Goal: Information Seeking & Learning: Learn about a topic

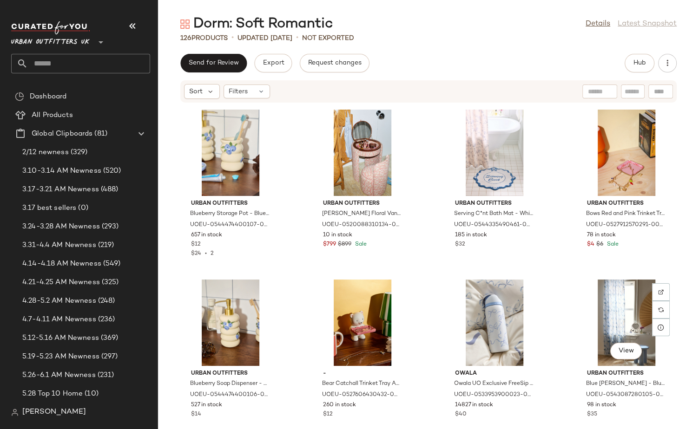
scroll to position [314, 0]
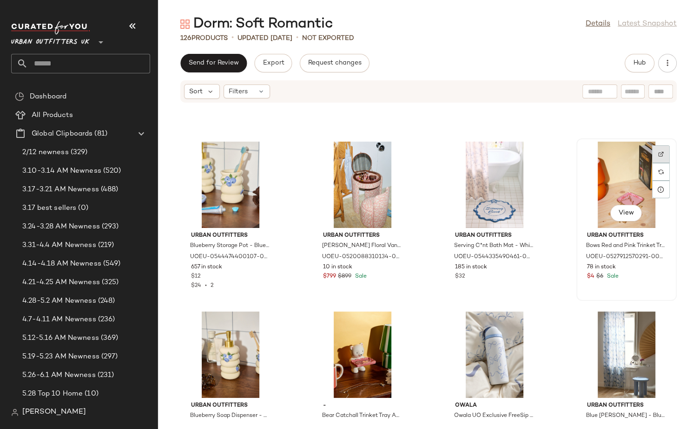
click at [658, 163] on div at bounding box center [661, 172] width 18 height 18
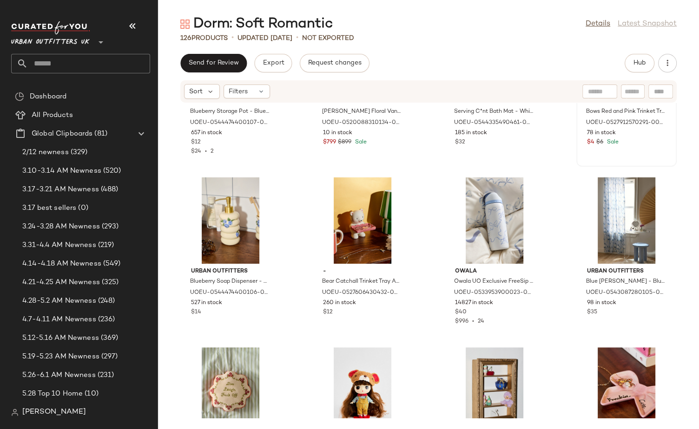
scroll to position [461, 0]
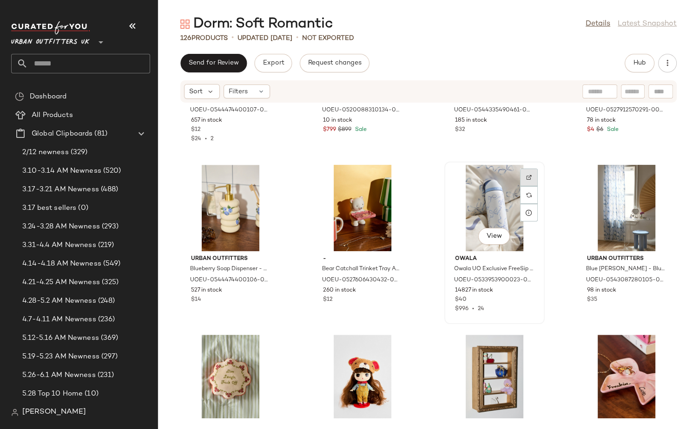
click at [525, 186] on div at bounding box center [529, 195] width 18 height 18
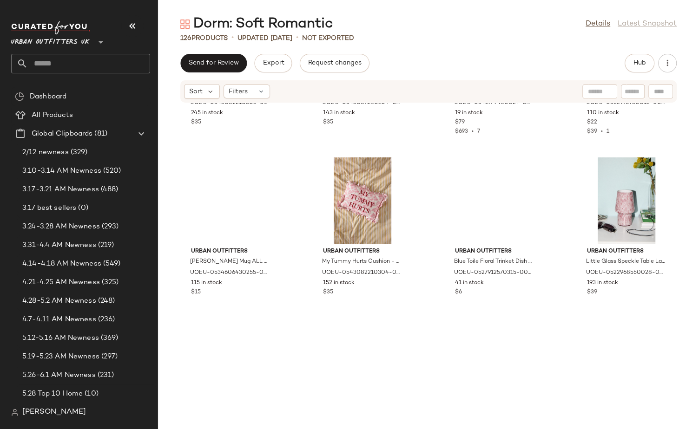
scroll to position [1009, 0]
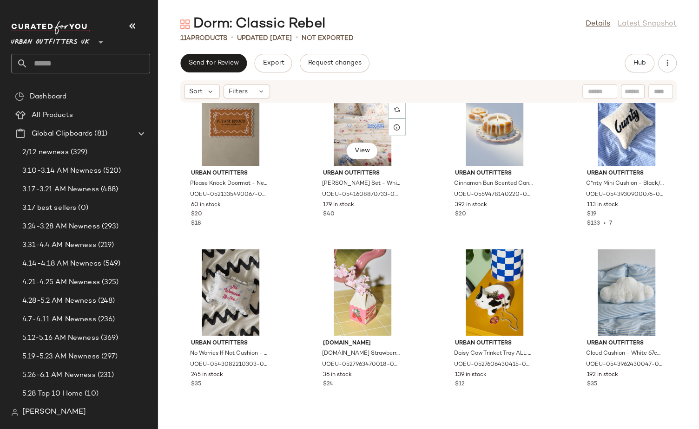
scroll to position [862, 0]
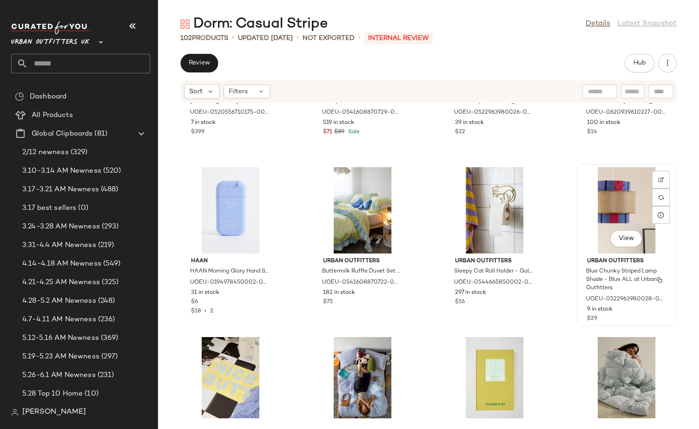
scroll to position [1990, 0]
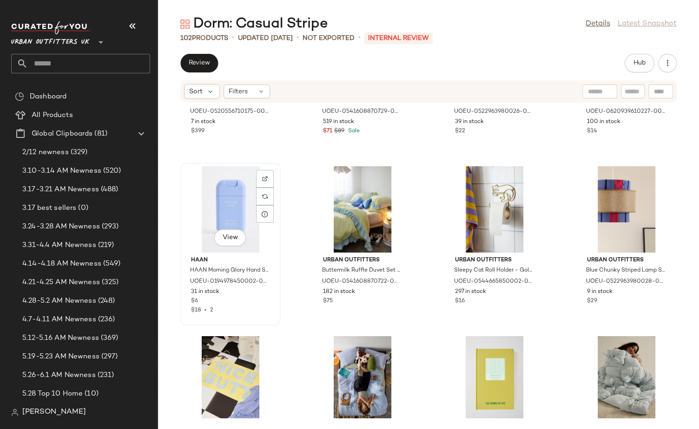
click at [261, 188] on div at bounding box center [265, 197] width 18 height 18
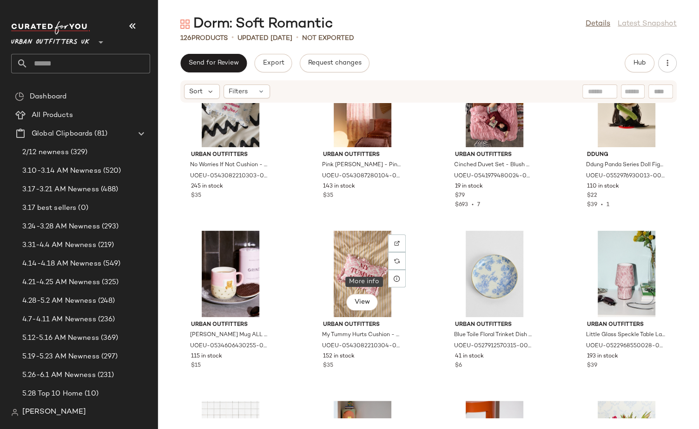
scroll to position [906, 0]
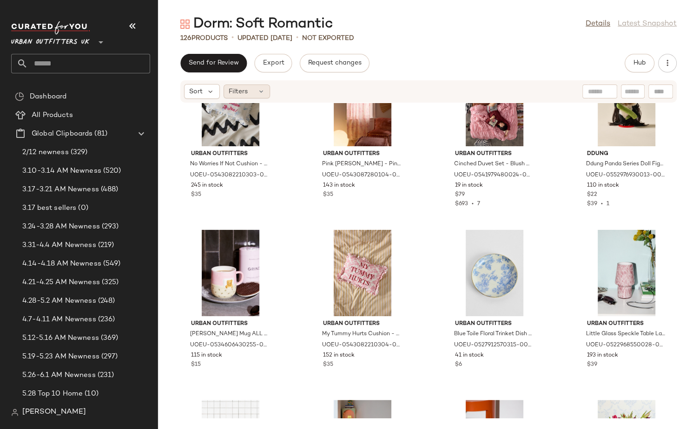
click at [234, 92] on span "Filters" at bounding box center [238, 92] width 19 height 10
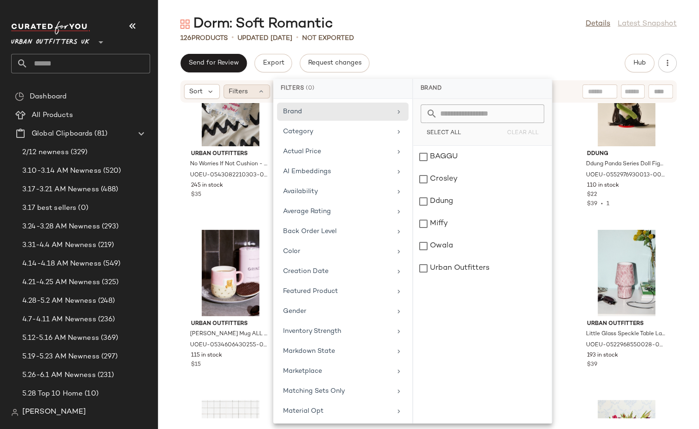
click at [234, 92] on span "Filters" at bounding box center [238, 92] width 19 height 10
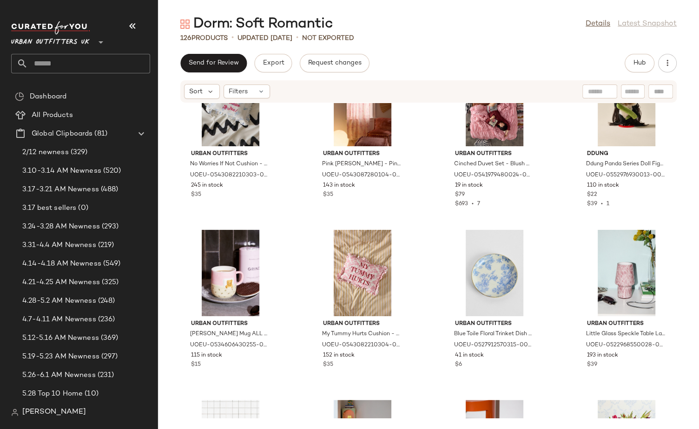
click at [619, 68] on div "Send for Review Export Request changes Hub" at bounding box center [428, 63] width 496 height 19
click at [634, 64] on span "Hub" at bounding box center [639, 62] width 13 height 7
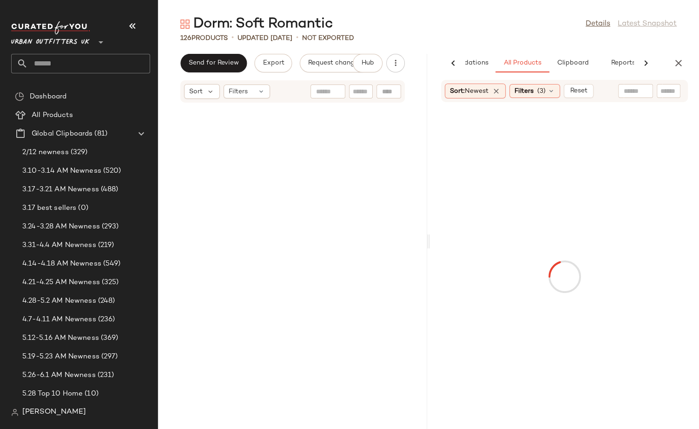
scroll to position [1701, 0]
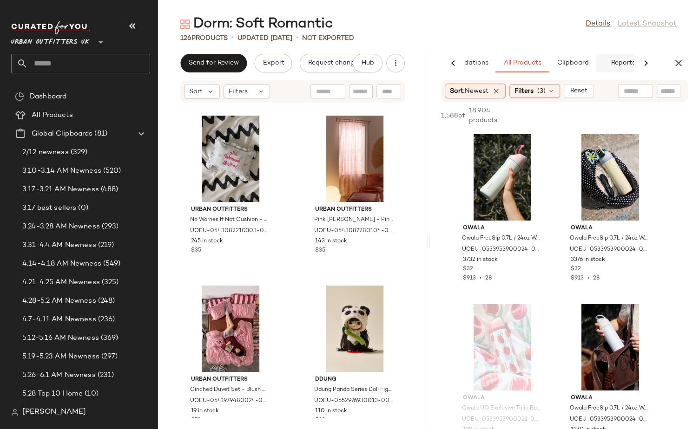
click at [615, 61] on span "Reports" at bounding box center [622, 62] width 25 height 7
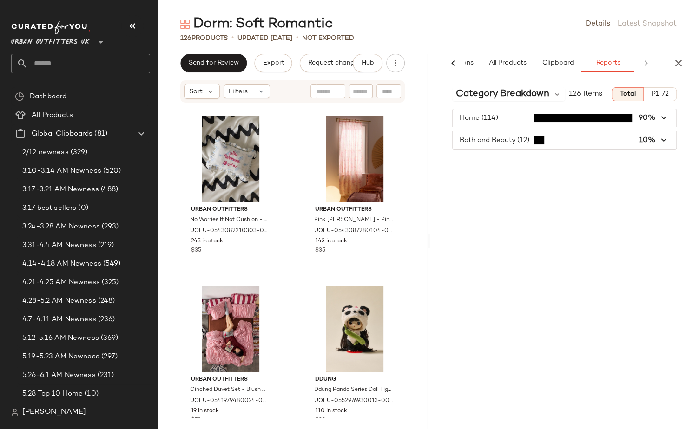
scroll to position [0, 67]
click at [504, 135] on span "button" at bounding box center [565, 141] width 224 height 18
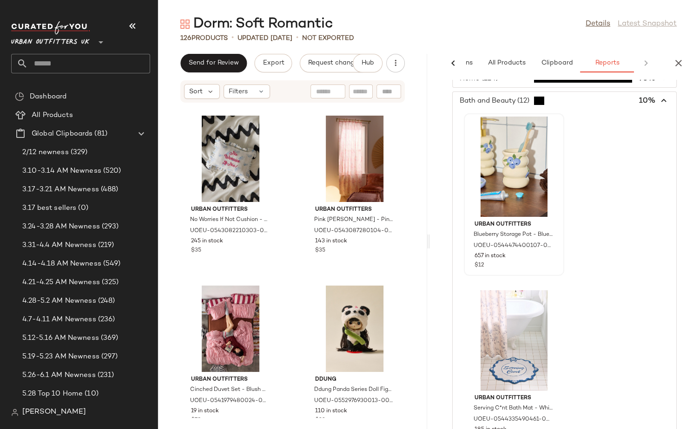
scroll to position [0, 0]
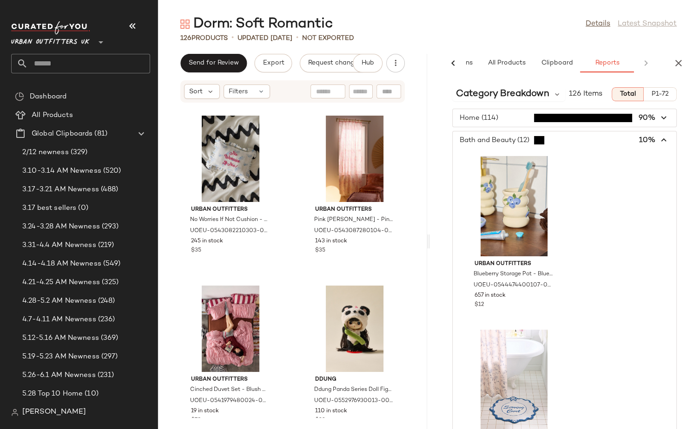
click at [500, 120] on span "button" at bounding box center [565, 118] width 224 height 18
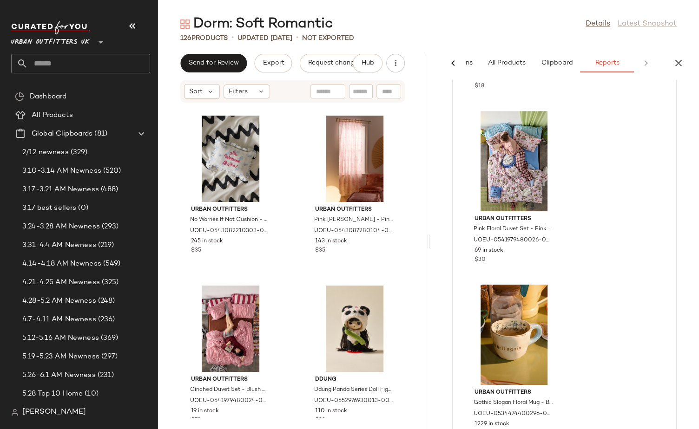
scroll to position [613, 0]
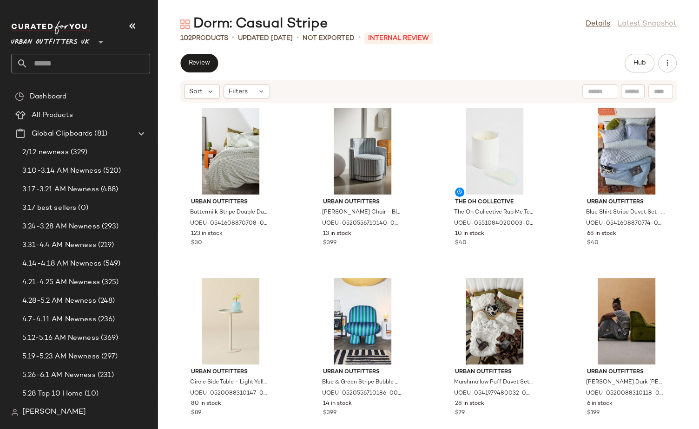
click at [639, 72] on div "Review Hub Sort Filters Urban Outfitters Buttermilk Stripe Double Duvet Set - L…" at bounding box center [428, 242] width 541 height 376
click at [639, 61] on span "Hub" at bounding box center [639, 62] width 13 height 7
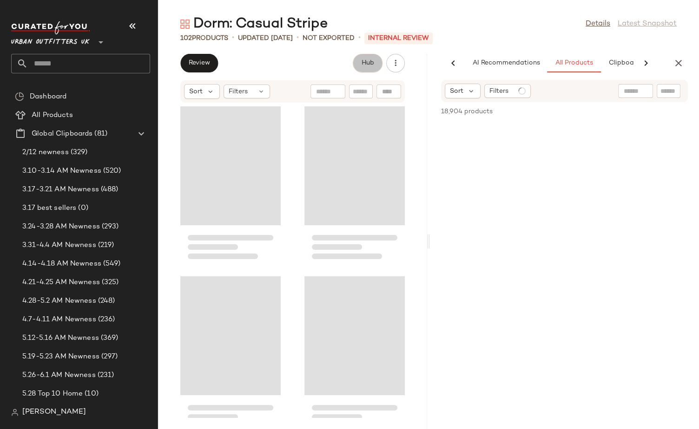
scroll to position [0, 52]
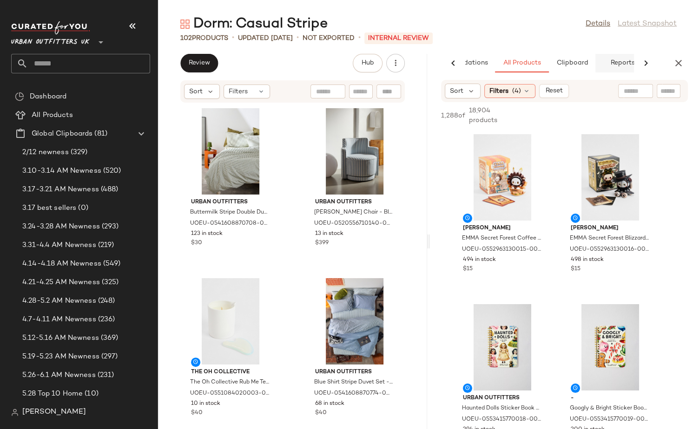
click at [630, 66] on span "Reports" at bounding box center [622, 62] width 25 height 7
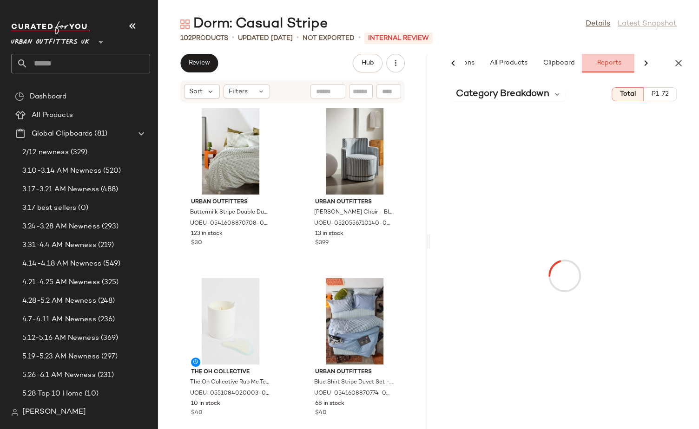
scroll to position [0, 67]
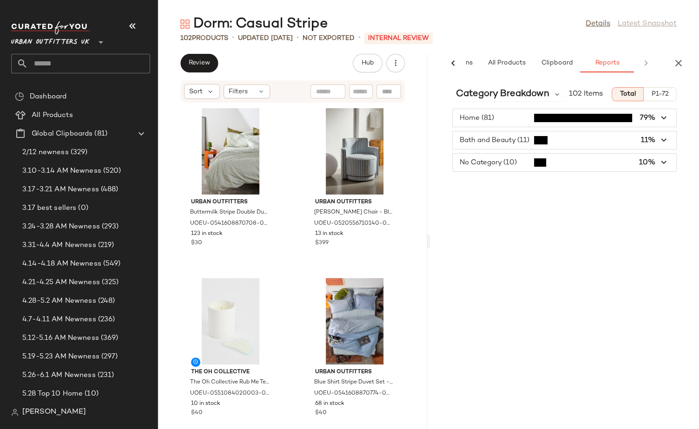
click at [586, 154] on span "button" at bounding box center [565, 163] width 224 height 18
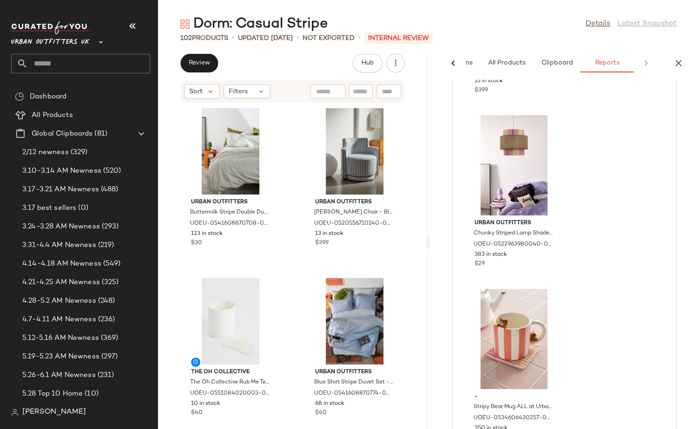
scroll to position [0, 0]
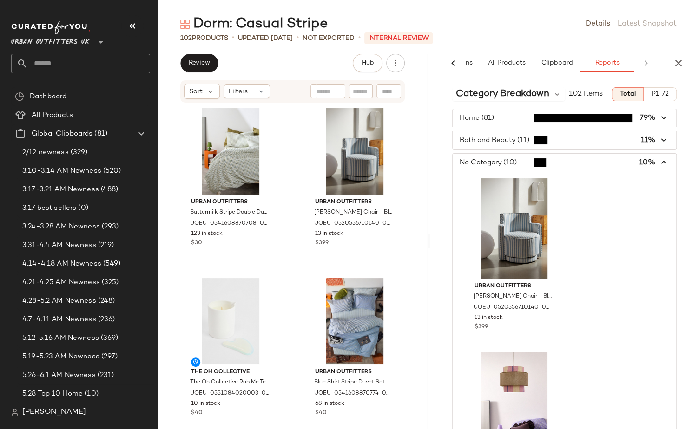
click at [583, 138] on span "button" at bounding box center [565, 141] width 224 height 18
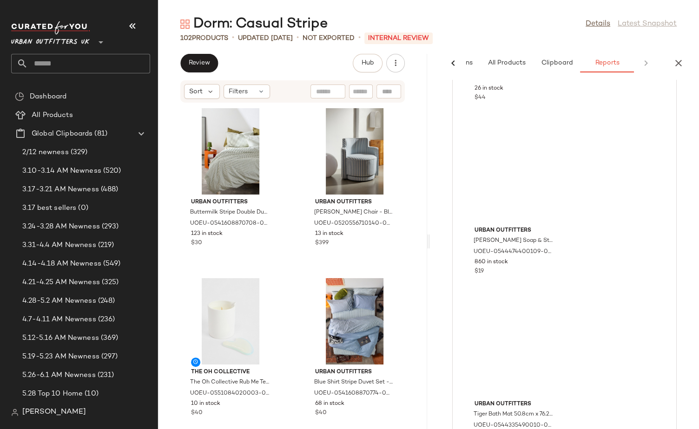
scroll to position [1653, 0]
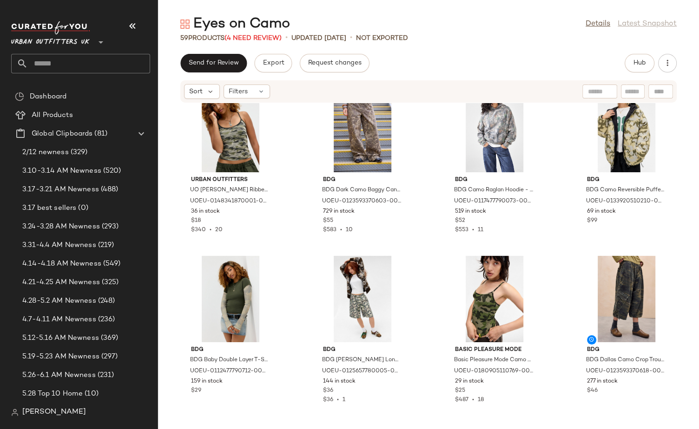
scroll to position [28, 0]
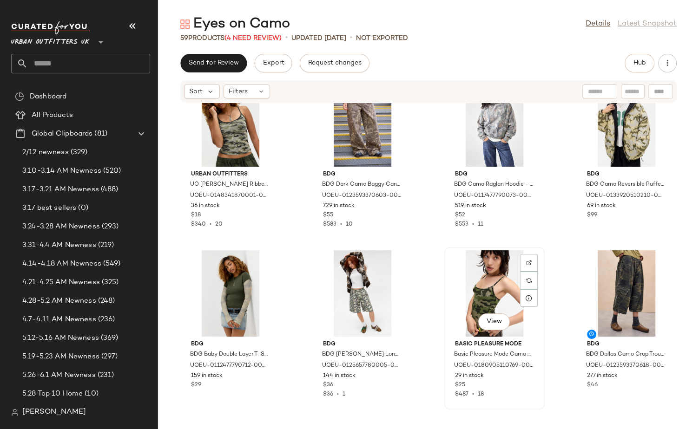
click at [456, 276] on div "View" at bounding box center [495, 293] width 94 height 86
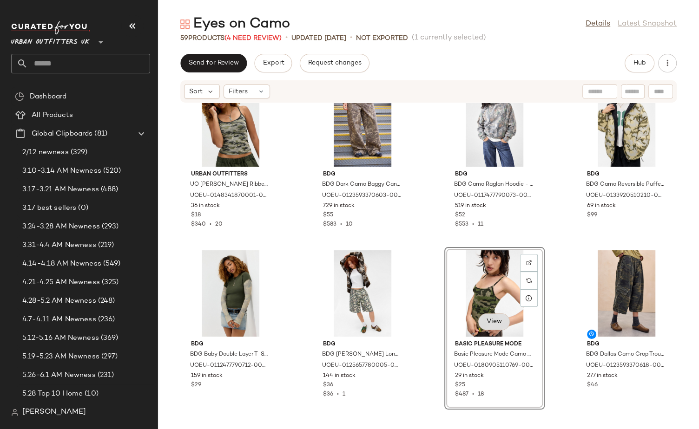
click at [495, 316] on button "View" at bounding box center [494, 322] width 32 height 17
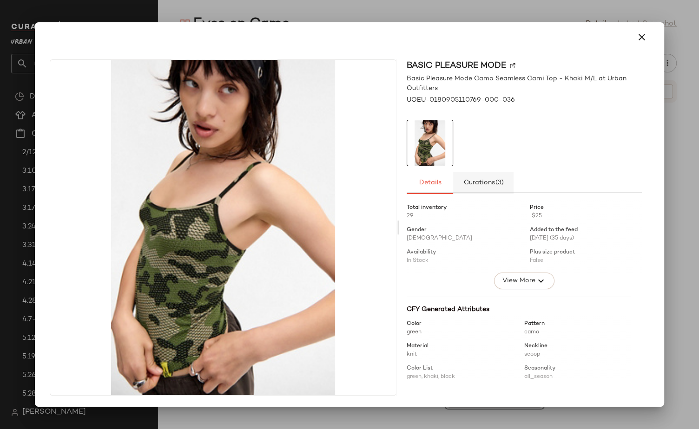
click at [467, 184] on span "Curations (3)" at bounding box center [483, 182] width 41 height 7
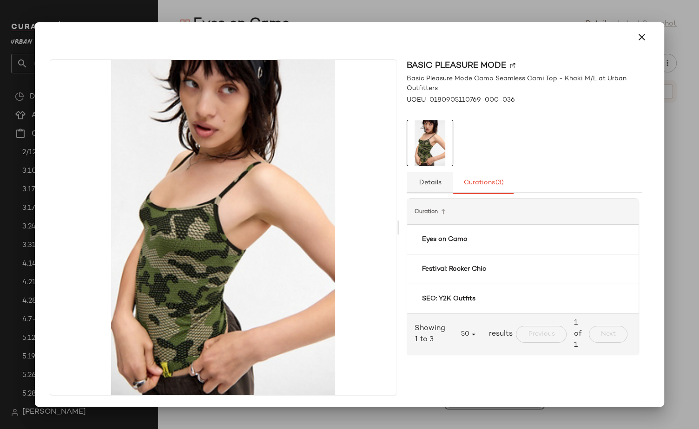
click at [445, 186] on button "Details" at bounding box center [430, 183] width 46 height 22
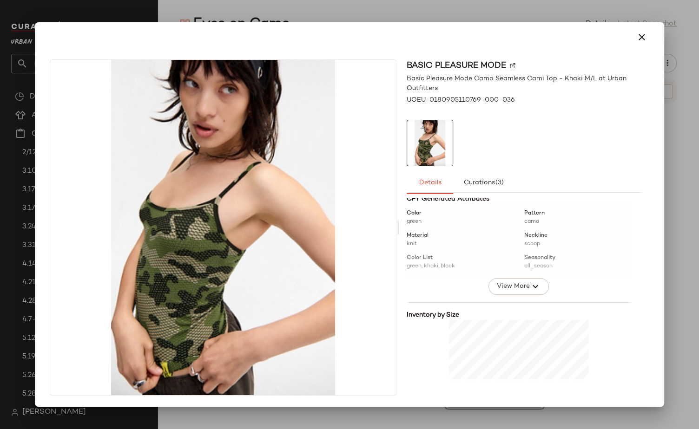
scroll to position [214, 0]
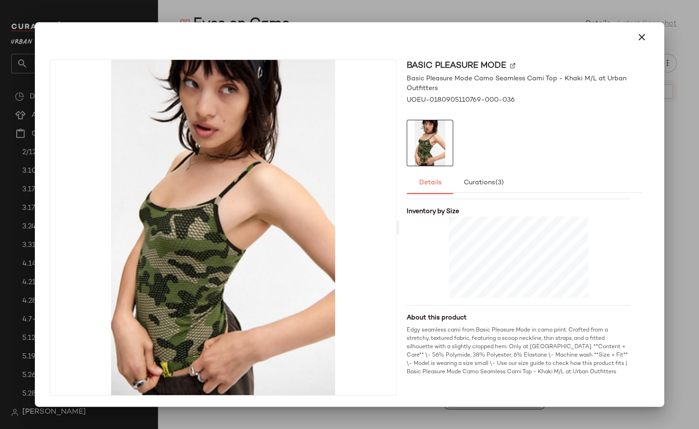
click at [541, 8] on div at bounding box center [349, 214] width 699 height 429
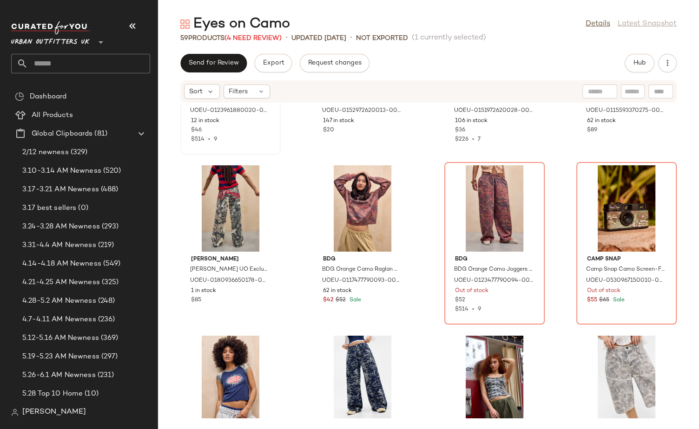
scroll to position [1542, 0]
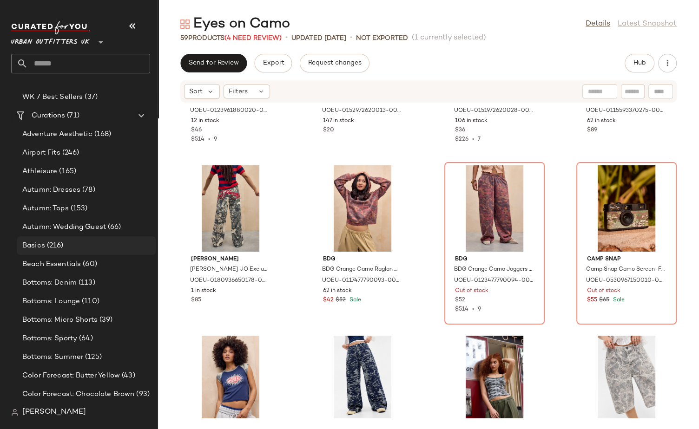
click at [44, 244] on span "Basics" at bounding box center [33, 246] width 23 height 11
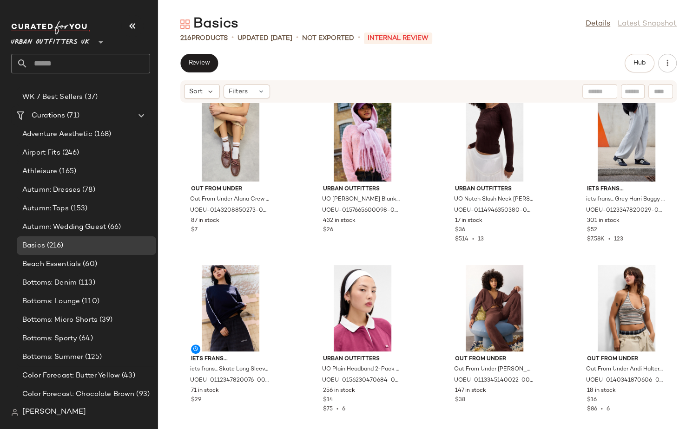
scroll to position [8018, 0]
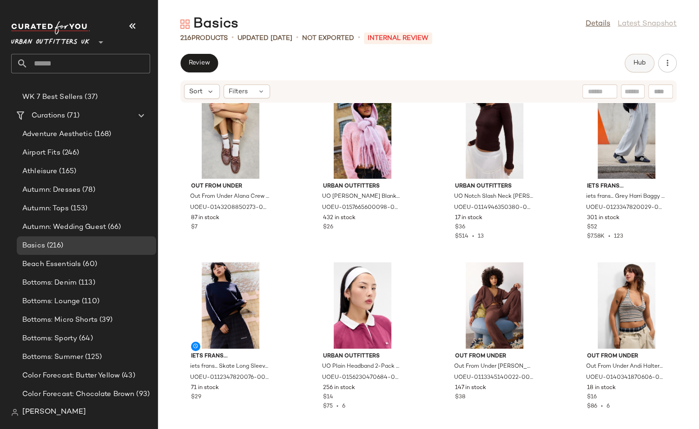
click at [638, 59] on span "Hub" at bounding box center [639, 62] width 13 height 7
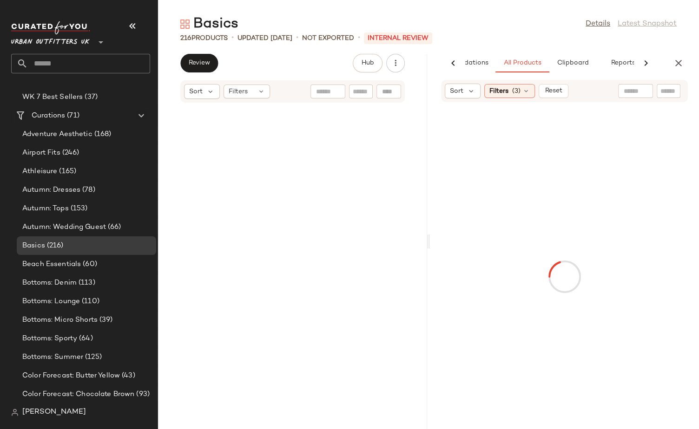
scroll to position [16328, 0]
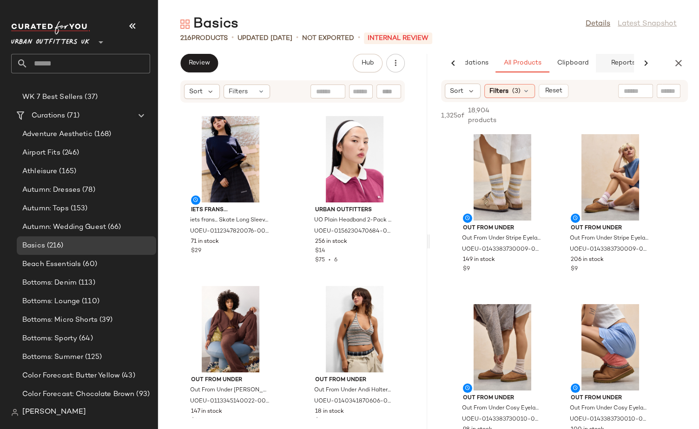
click at [615, 66] on span "Reports" at bounding box center [622, 62] width 25 height 7
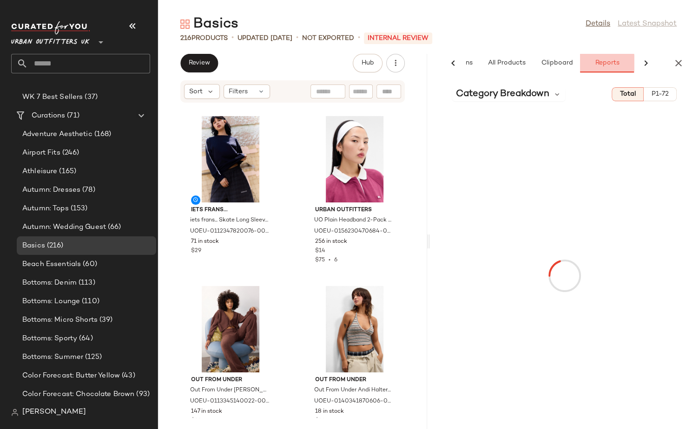
scroll to position [0, 67]
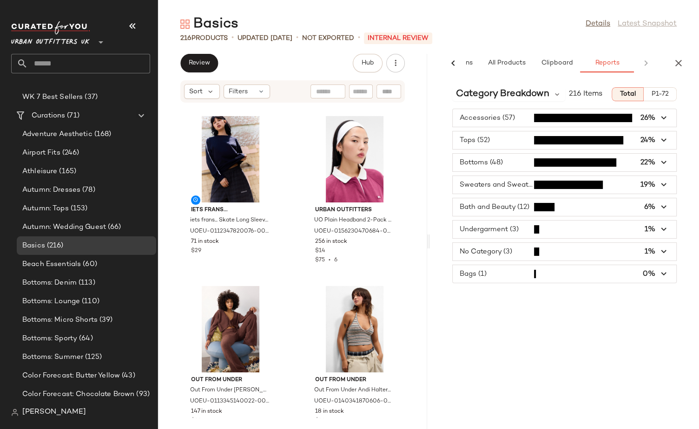
click at [575, 275] on span "button" at bounding box center [565, 274] width 224 height 18
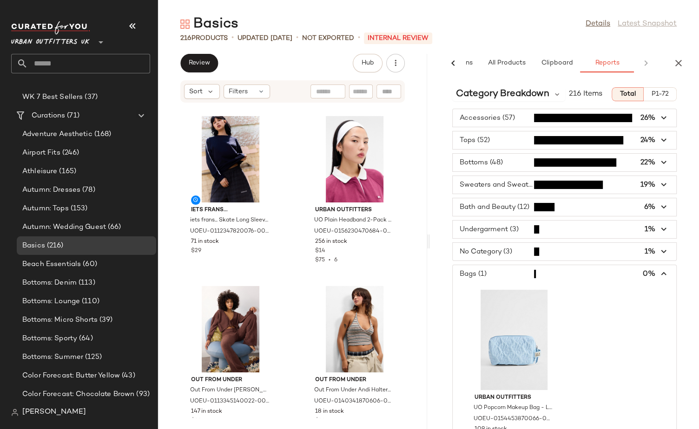
click at [575, 275] on span "button" at bounding box center [565, 274] width 224 height 18
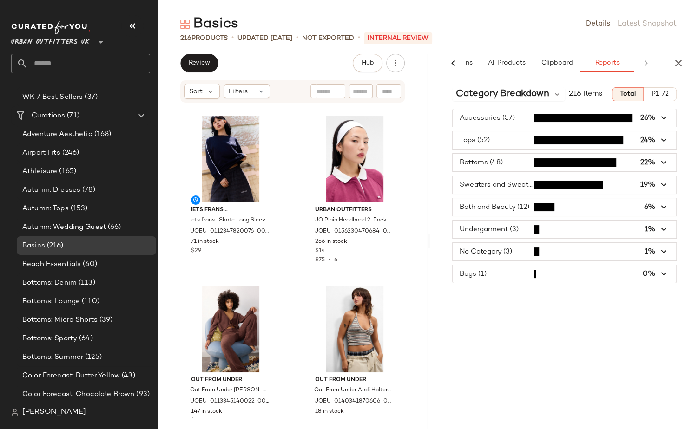
click at [573, 244] on span "button" at bounding box center [565, 252] width 224 height 18
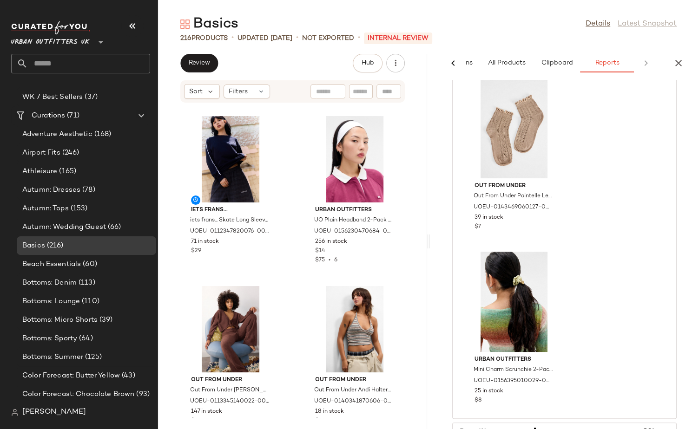
scroll to position [0, 0]
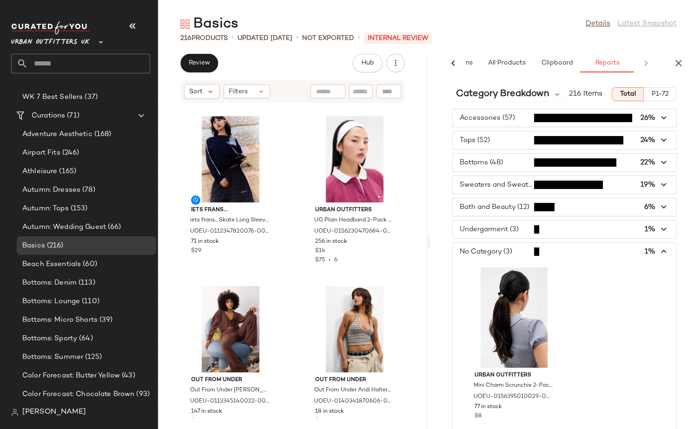
click at [568, 248] on span "button" at bounding box center [565, 252] width 224 height 18
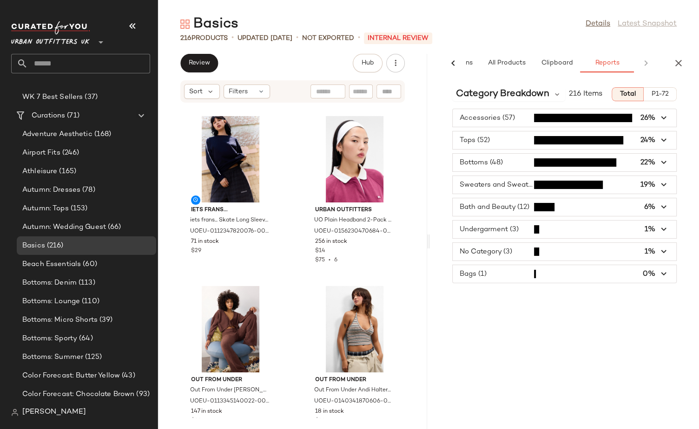
click at [568, 231] on span "button" at bounding box center [565, 230] width 224 height 18
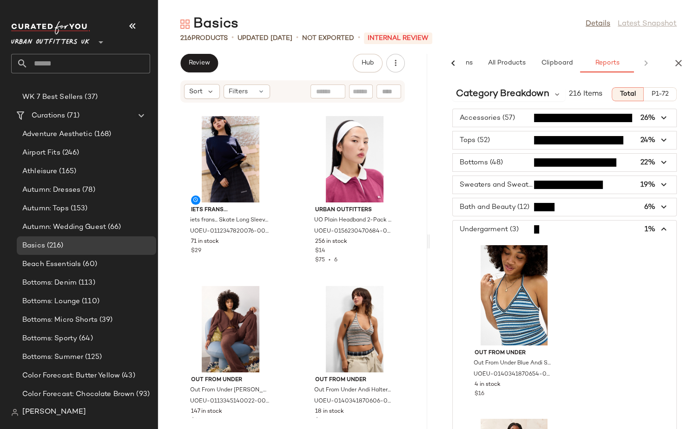
click at [570, 207] on span "button" at bounding box center [565, 207] width 224 height 18
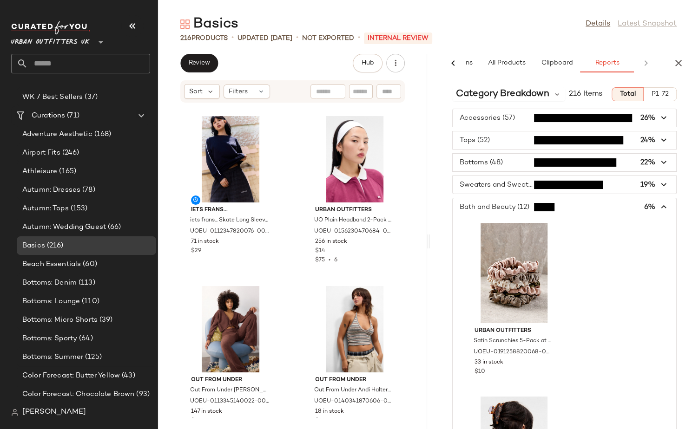
click at [556, 204] on span "button" at bounding box center [565, 207] width 224 height 18
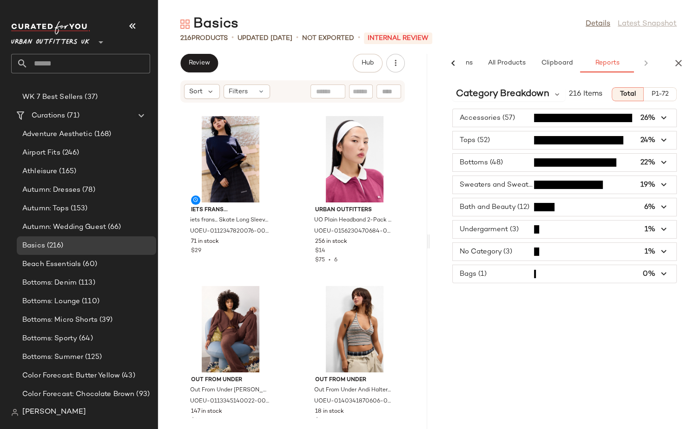
click at [559, 185] on span "button" at bounding box center [565, 185] width 224 height 18
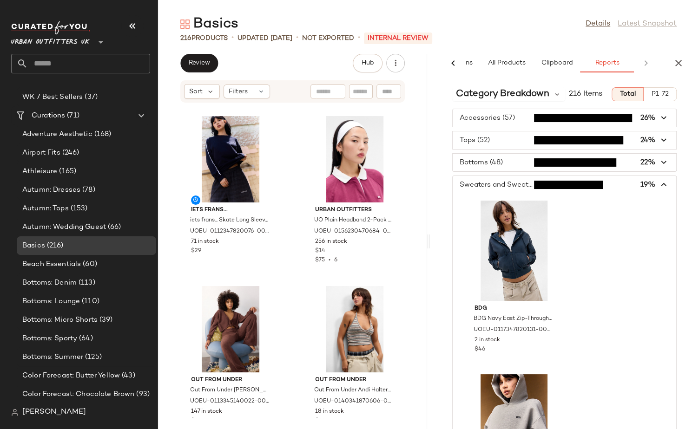
click at [553, 156] on span "button" at bounding box center [565, 163] width 224 height 18
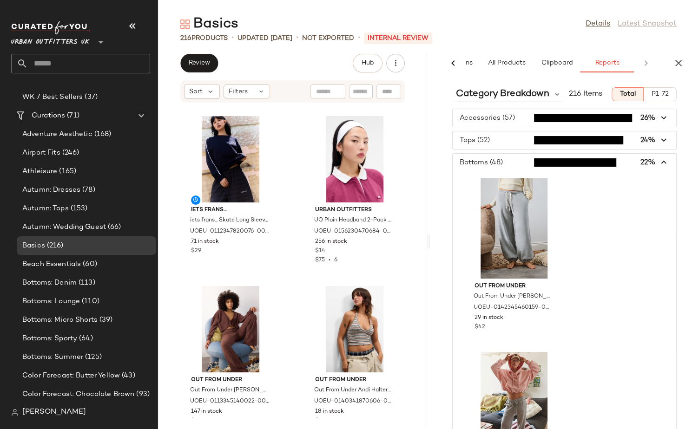
click at [555, 115] on span "button" at bounding box center [565, 118] width 224 height 18
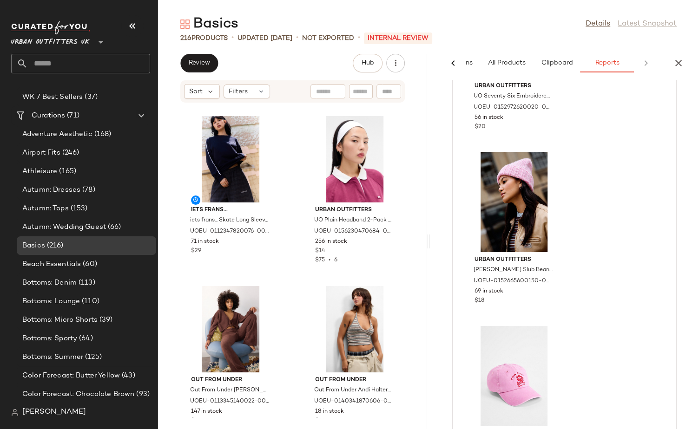
scroll to position [6942, 0]
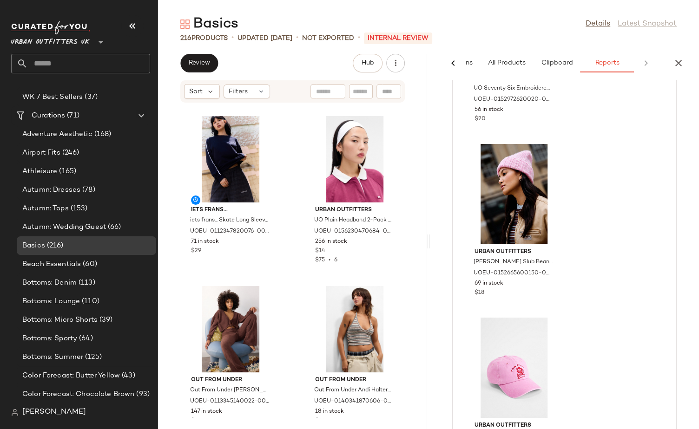
click at [189, 9] on main "Basics Details Latest Snapshot 216 Products • updated Aug 13th • Not Exported •…" at bounding box center [349, 214] width 699 height 429
